Goal: Information Seeking & Learning: Learn about a topic

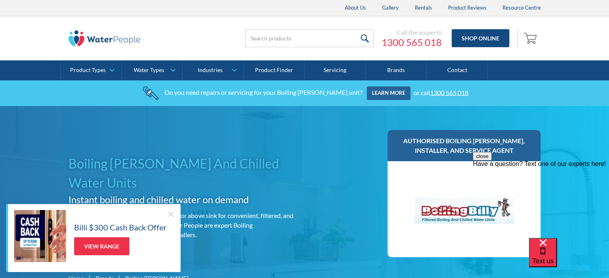
click at [169, 213] on div at bounding box center [171, 214] width 8 height 8
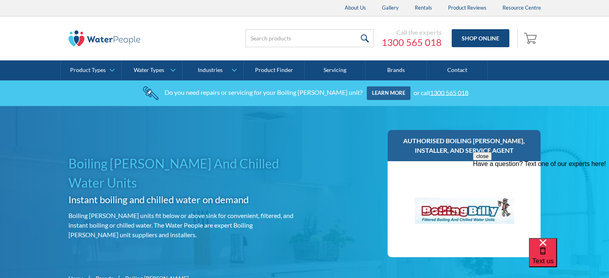
click at [492, 161] on button "close" at bounding box center [482, 156] width 19 height 8
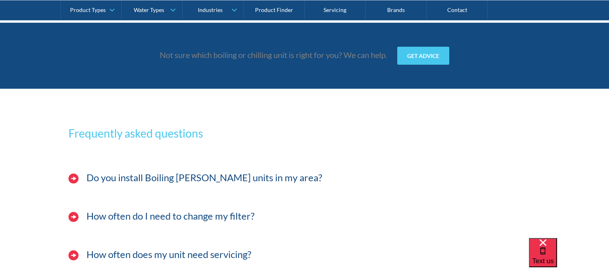
scroll to position [2402, 0]
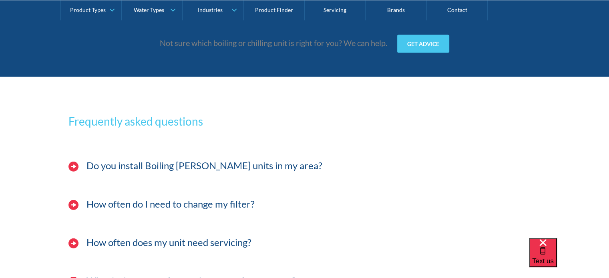
click at [158, 199] on h3 "How often do I need to change my filter?" at bounding box center [170, 205] width 168 height 12
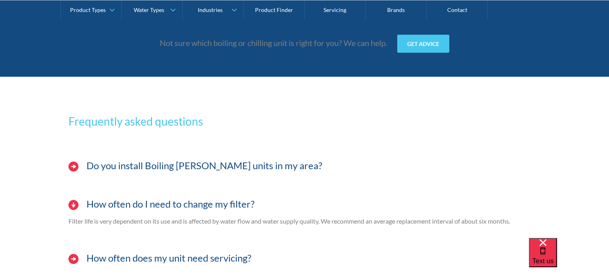
click at [158, 199] on h3 "How often do I need to change my filter?" at bounding box center [170, 205] width 168 height 12
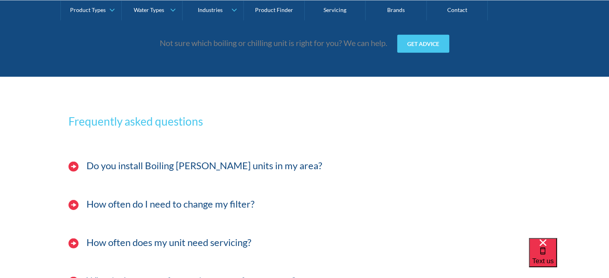
click at [151, 237] on h3 "How often does my unit need servicing?" at bounding box center [168, 243] width 165 height 12
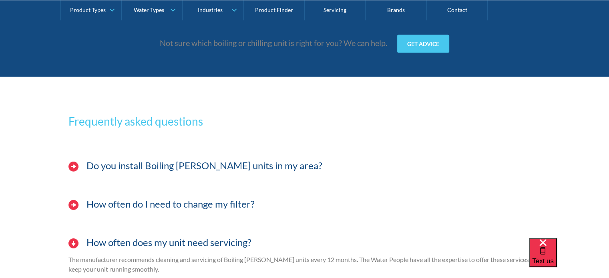
click at [151, 237] on h3 "How often does my unit need servicing?" at bounding box center [168, 243] width 165 height 12
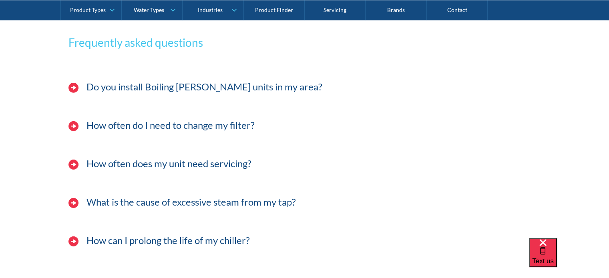
scroll to position [2482, 0]
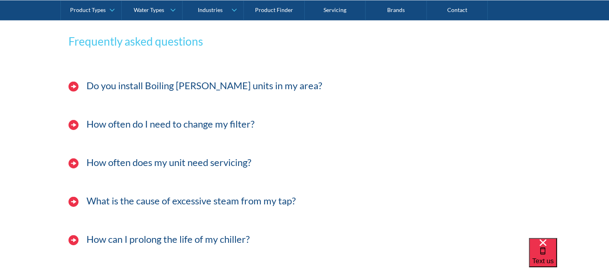
click at [159, 234] on h3 "How can I prolong the life of my chiller?" at bounding box center [167, 240] width 163 height 12
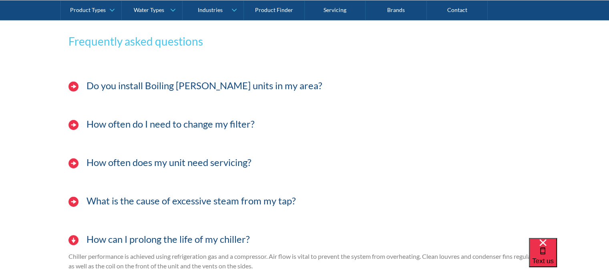
click at [159, 234] on h3 "How can I prolong the life of my chiller?" at bounding box center [167, 240] width 163 height 12
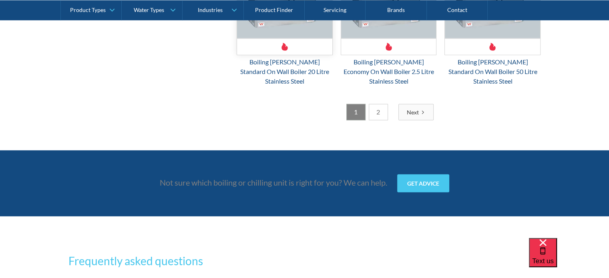
scroll to position [2200, 0]
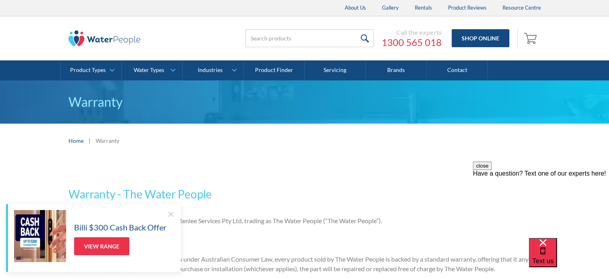
click at [171, 213] on div at bounding box center [171, 214] width 8 height 8
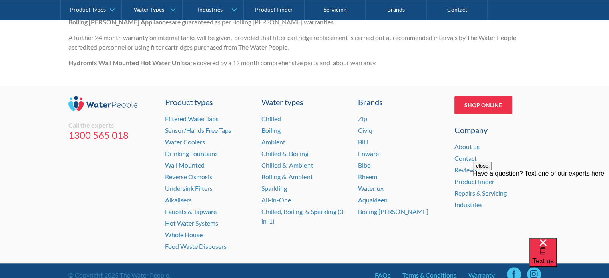
scroll to position [200, 0]
